Goal: Task Accomplishment & Management: Use online tool/utility

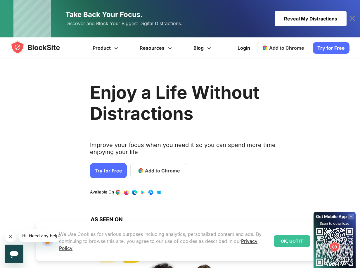
click at [145, 171] on span "Add to Chrome" at bounding box center [162, 170] width 35 height 7
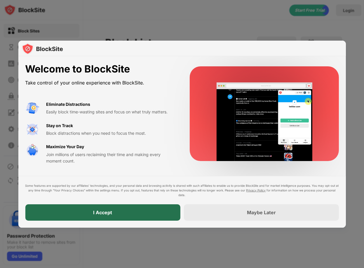
click at [99, 214] on div "I Accept" at bounding box center [102, 212] width 19 height 6
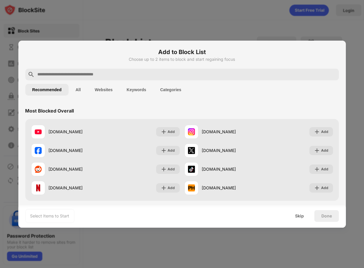
click at [79, 73] on input "text" at bounding box center [187, 74] width 300 height 7
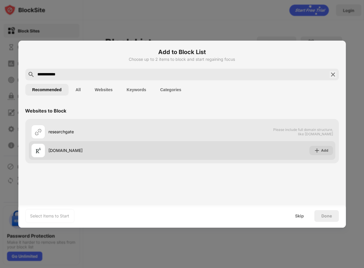
type input "**********"
click at [68, 152] on div "[DOMAIN_NAME]" at bounding box center [114, 150] width 133 height 6
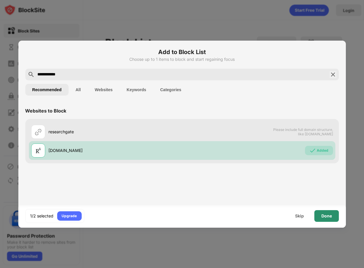
click at [324, 218] on div "Done" at bounding box center [327, 216] width 11 height 5
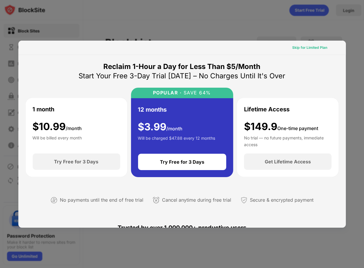
click at [303, 49] on div "Skip for Limited Plan" at bounding box center [309, 48] width 35 height 6
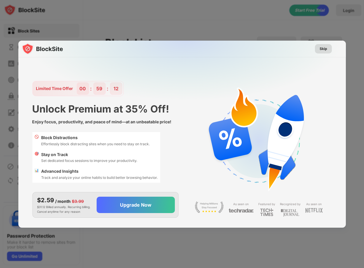
click at [327, 51] on div "Skip" at bounding box center [323, 48] width 17 height 9
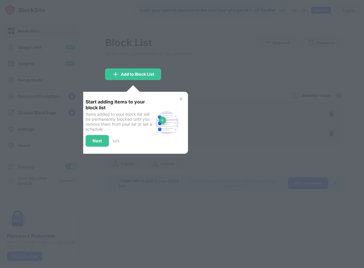
click at [181, 98] on img at bounding box center [181, 98] width 5 height 5
